Goal: Task Accomplishment & Management: Use online tool/utility

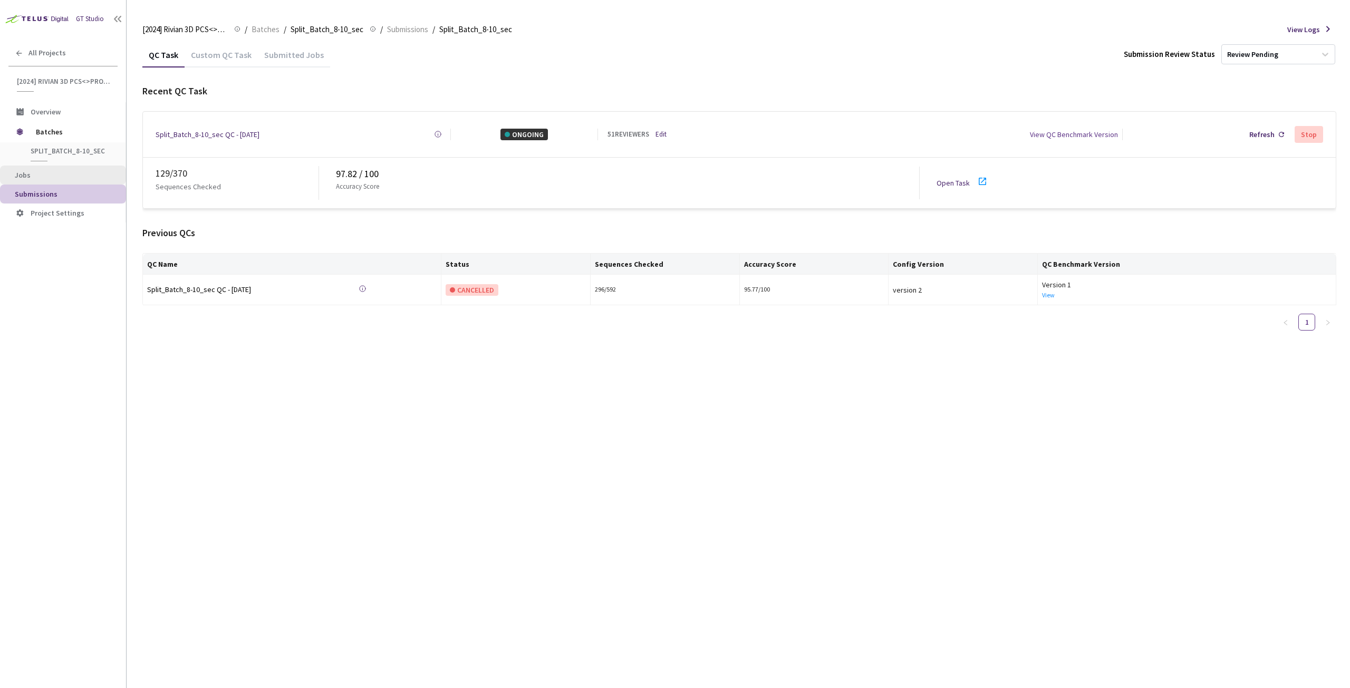
click at [36, 177] on span "Jobs" at bounding box center [66, 175] width 103 height 9
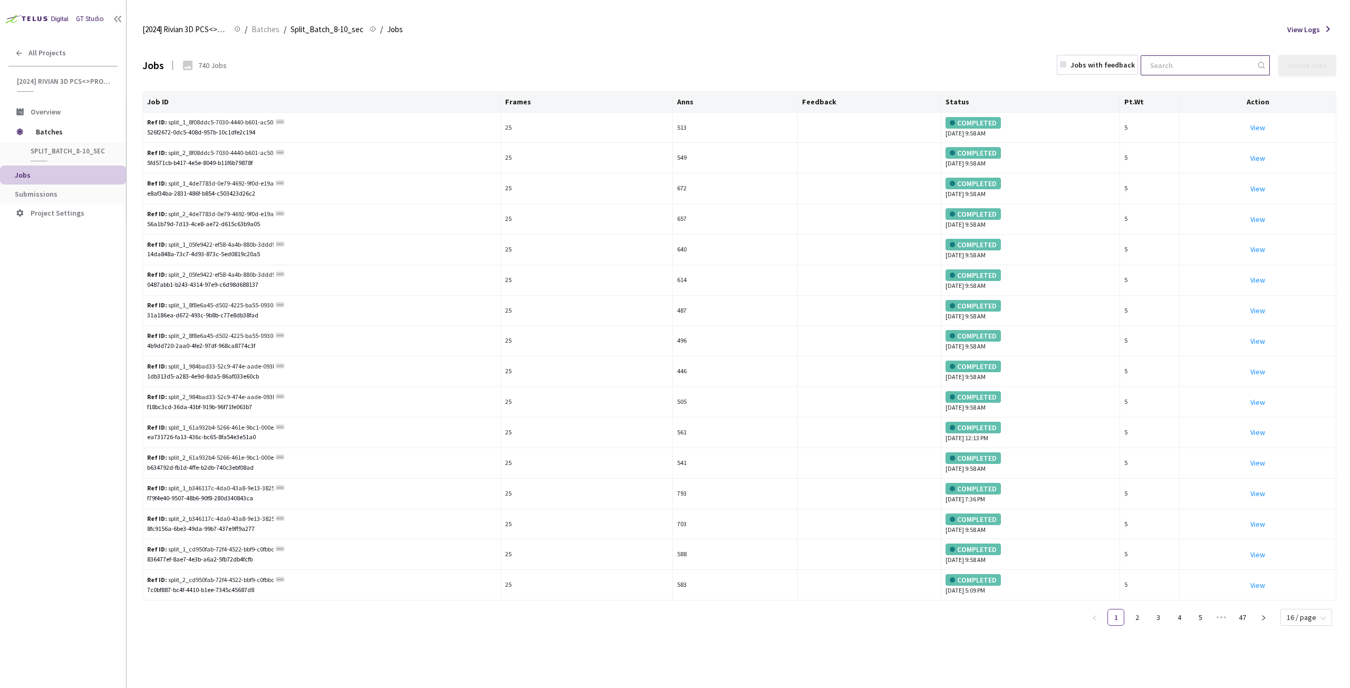
click at [1199, 66] on input at bounding box center [1200, 65] width 112 height 19
paste input "8adf3461-22cb-4697-90ce-97043adf6e80"
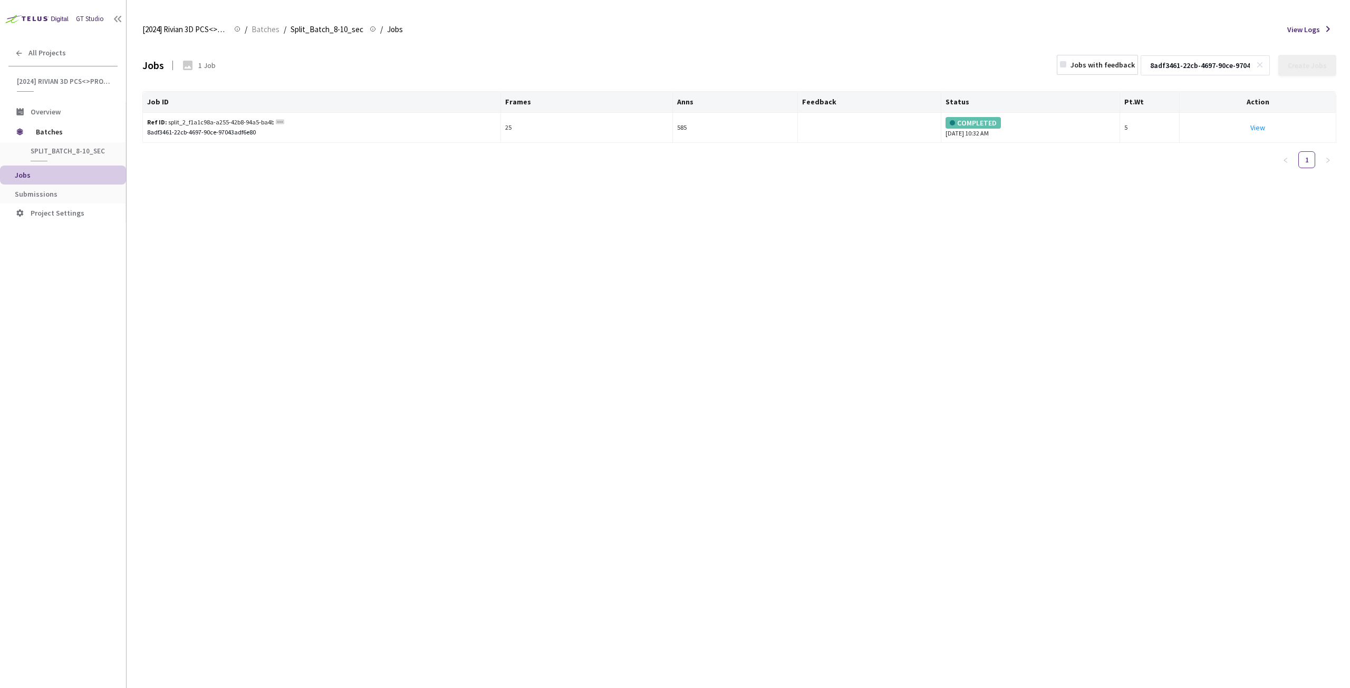
scroll to position [0, 38]
type input "8adf3461-22cb-4697-90ce-97043adf6e80"
click at [1263, 127] on link "View This will only let you view the job and not perform the labelling task." at bounding box center [1257, 127] width 15 height 9
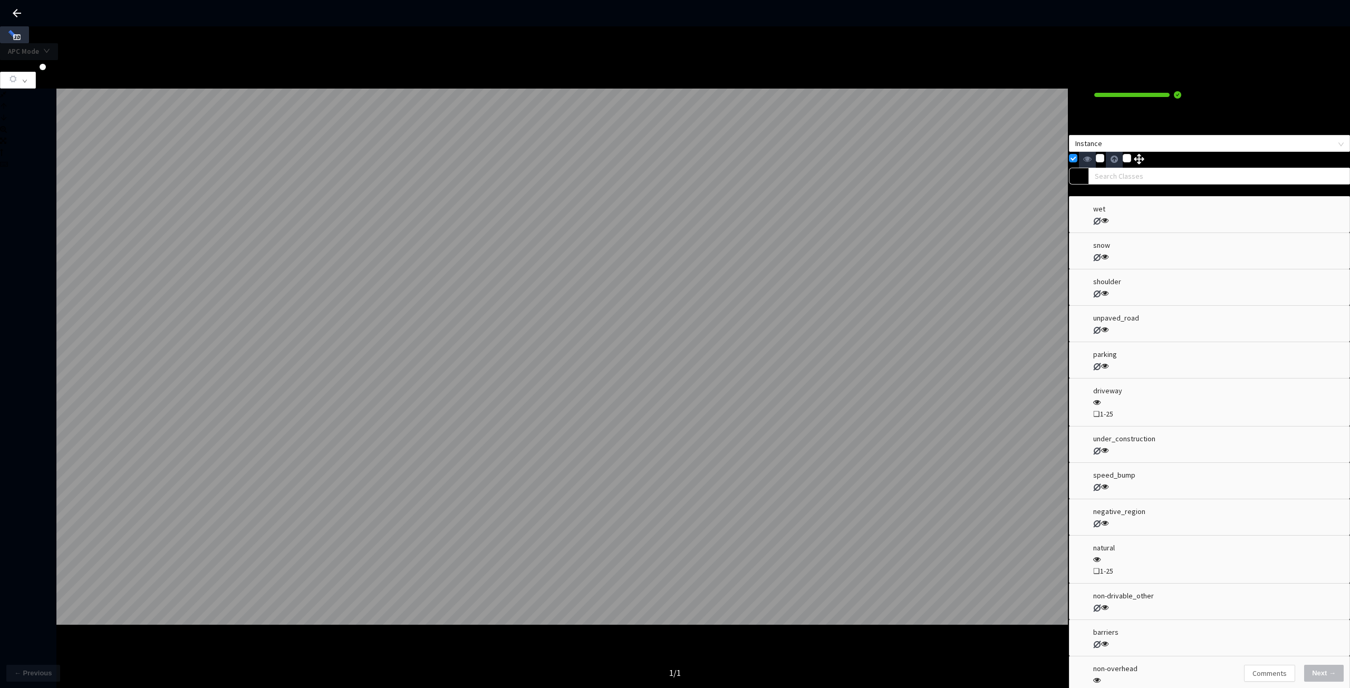
click at [15, 10] on icon at bounding box center [17, 13] width 13 height 13
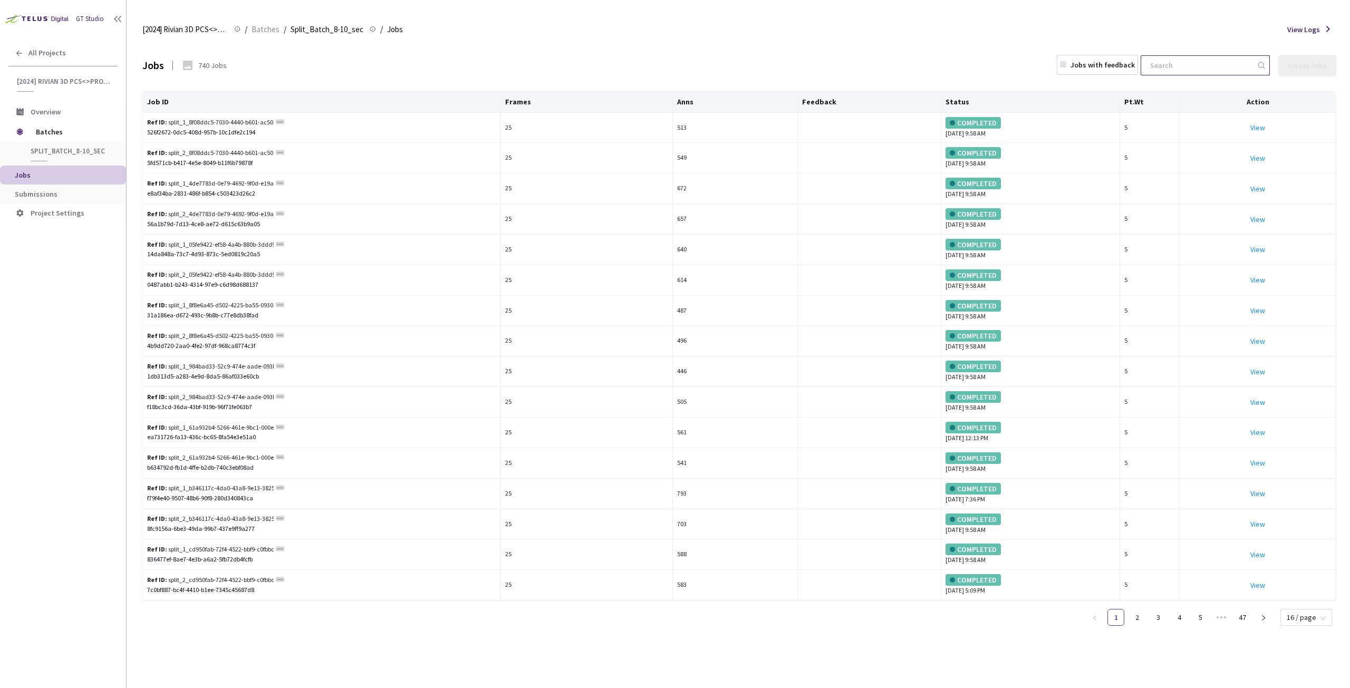
click at [1229, 57] on input at bounding box center [1200, 65] width 112 height 19
paste input "8adf3461-22cb-4697-90ce-97043adf6e80"
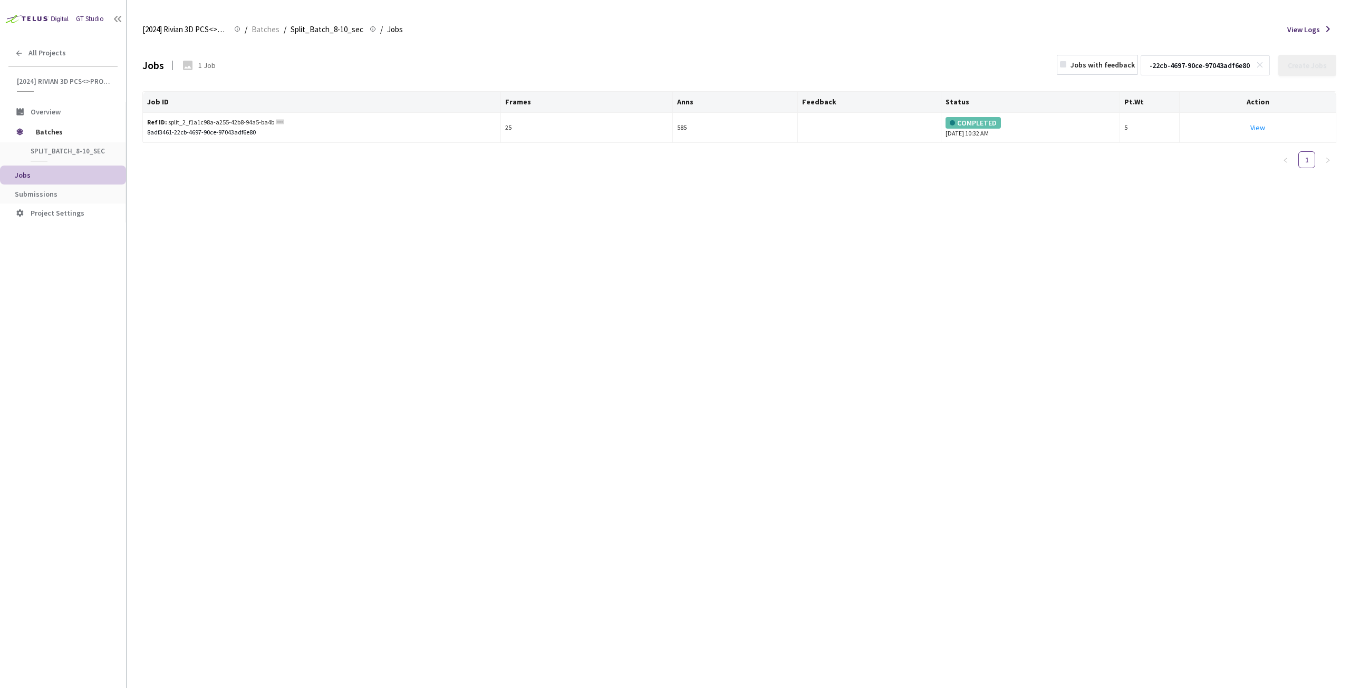
type input "8adf3461-22cb-4697-90ce-97043adf6e80"
